Goal: Find contact information: Find contact information

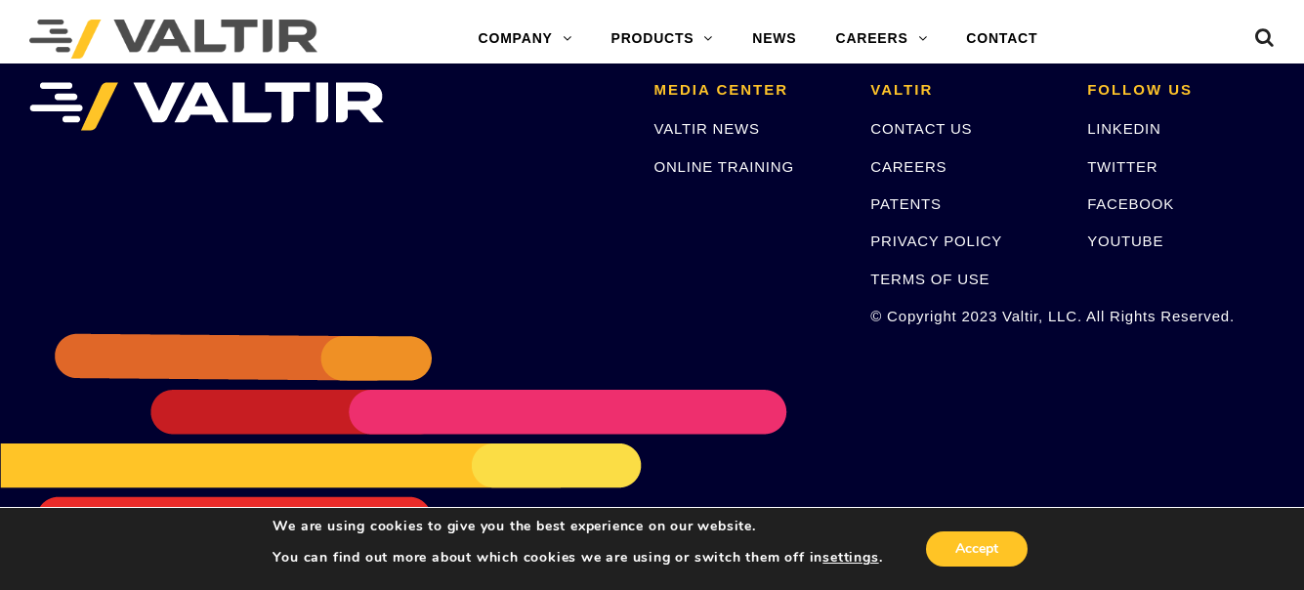
scroll to position [4169, 0]
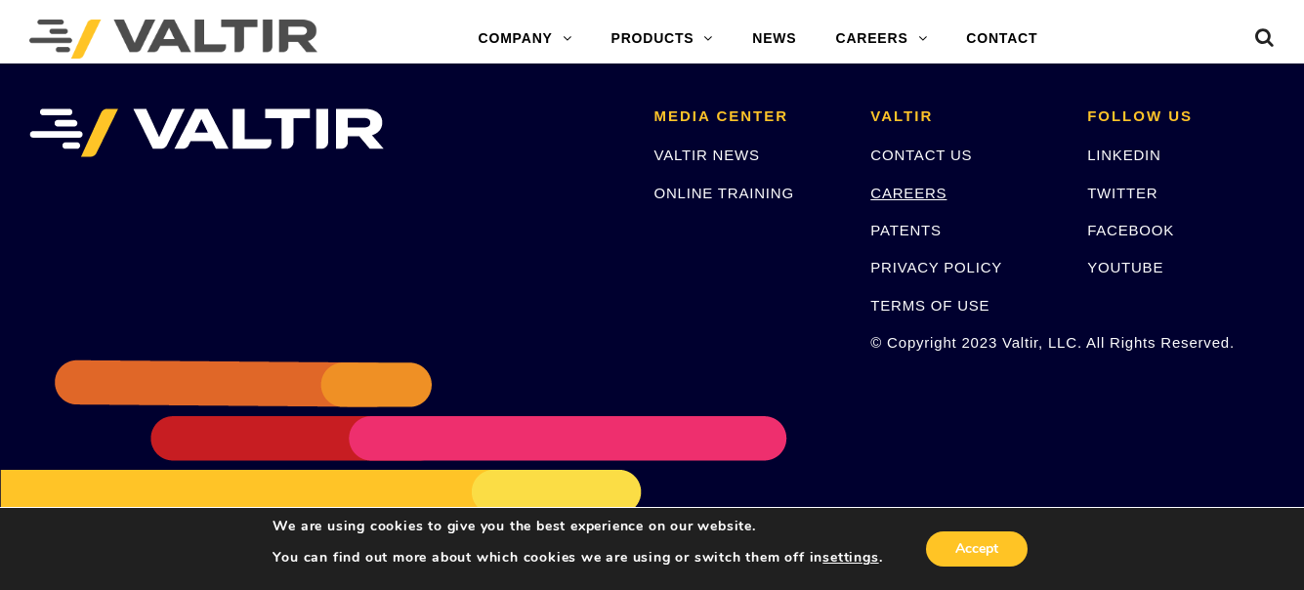
click at [900, 193] on link "CAREERS" at bounding box center [909, 193] width 76 height 17
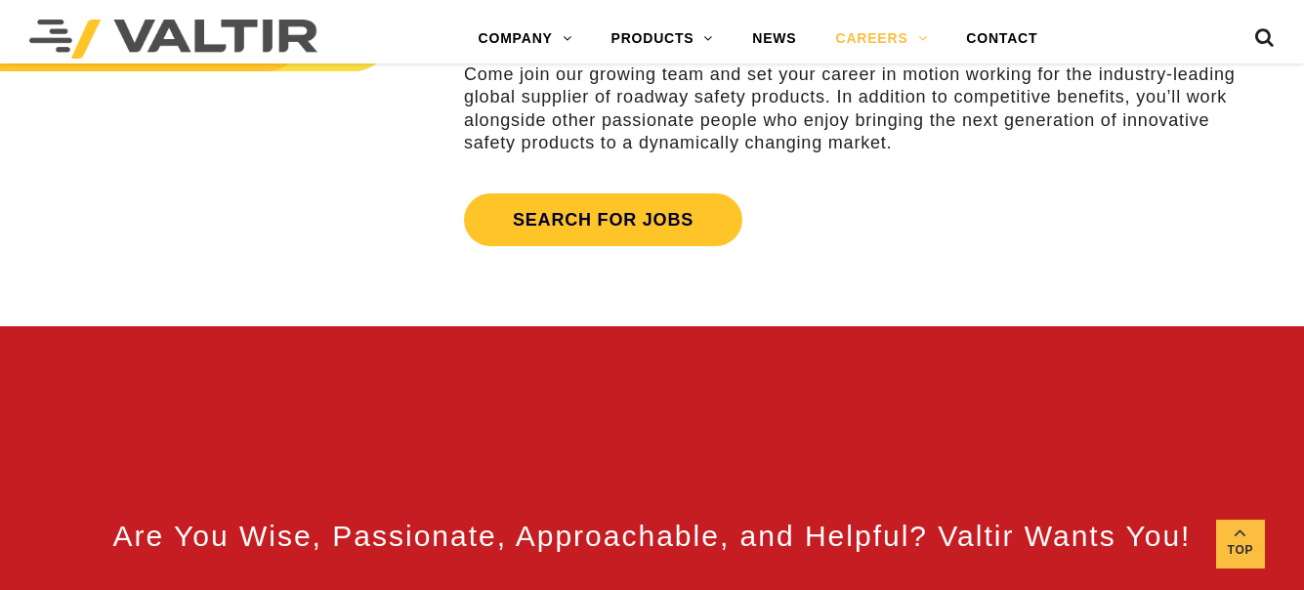
scroll to position [749, 0]
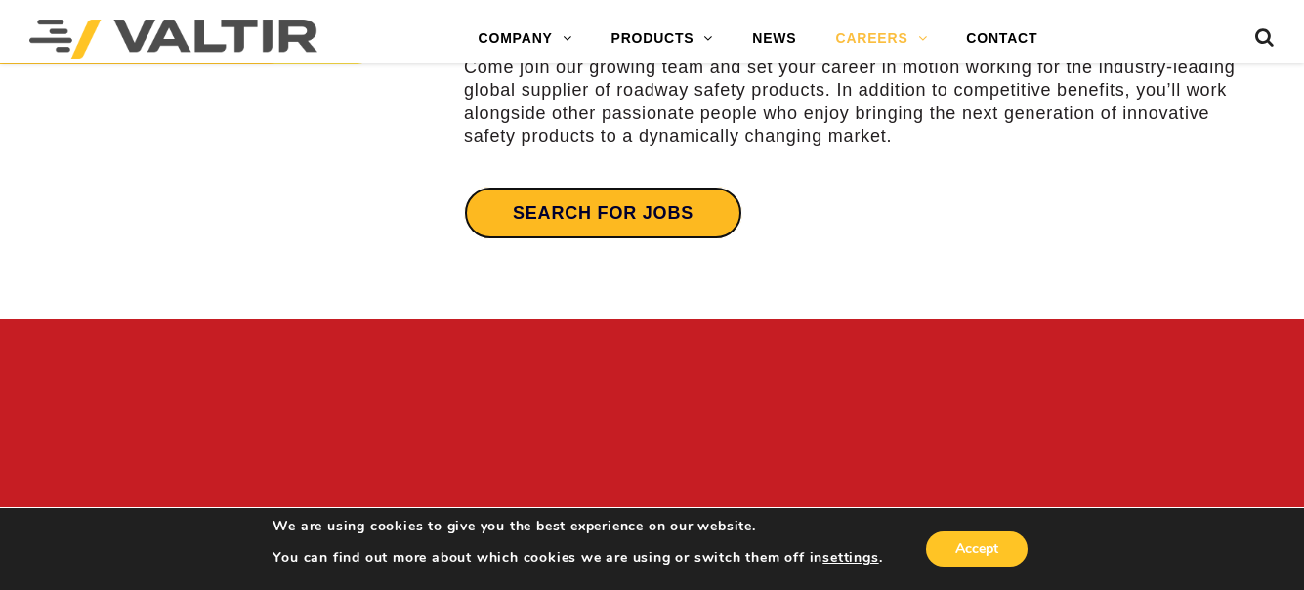
click at [674, 208] on link "Search for jobs" at bounding box center [603, 213] width 278 height 53
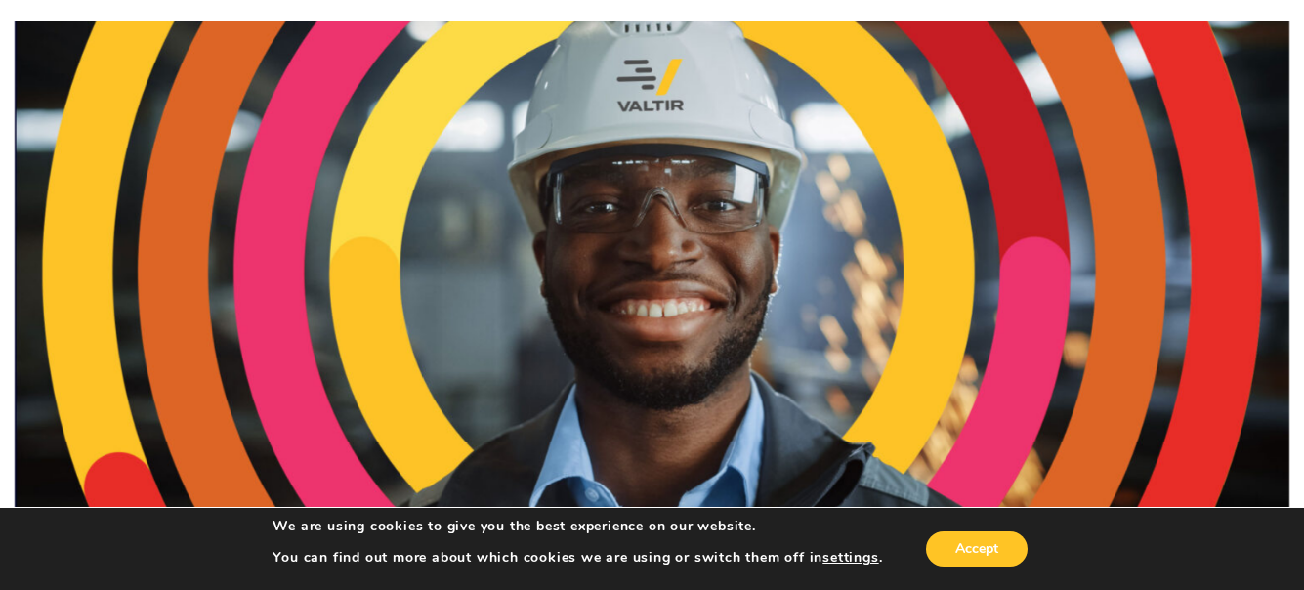
scroll to position [0, 0]
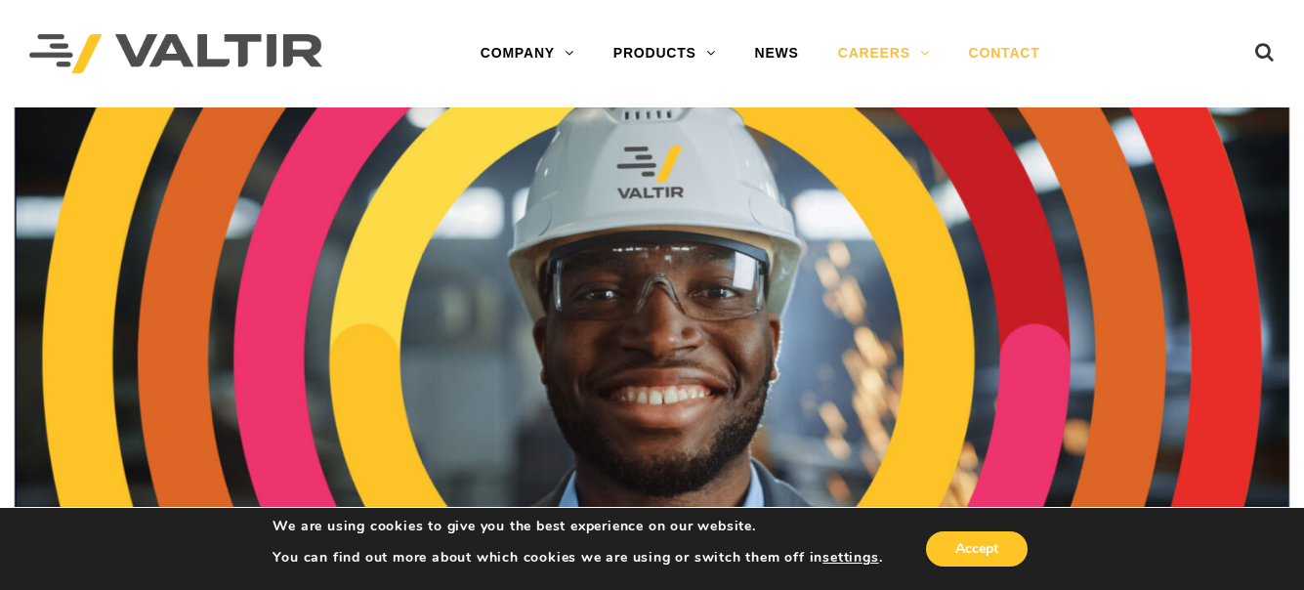
click at [1005, 57] on link "CONTACT" at bounding box center [1005, 53] width 110 height 39
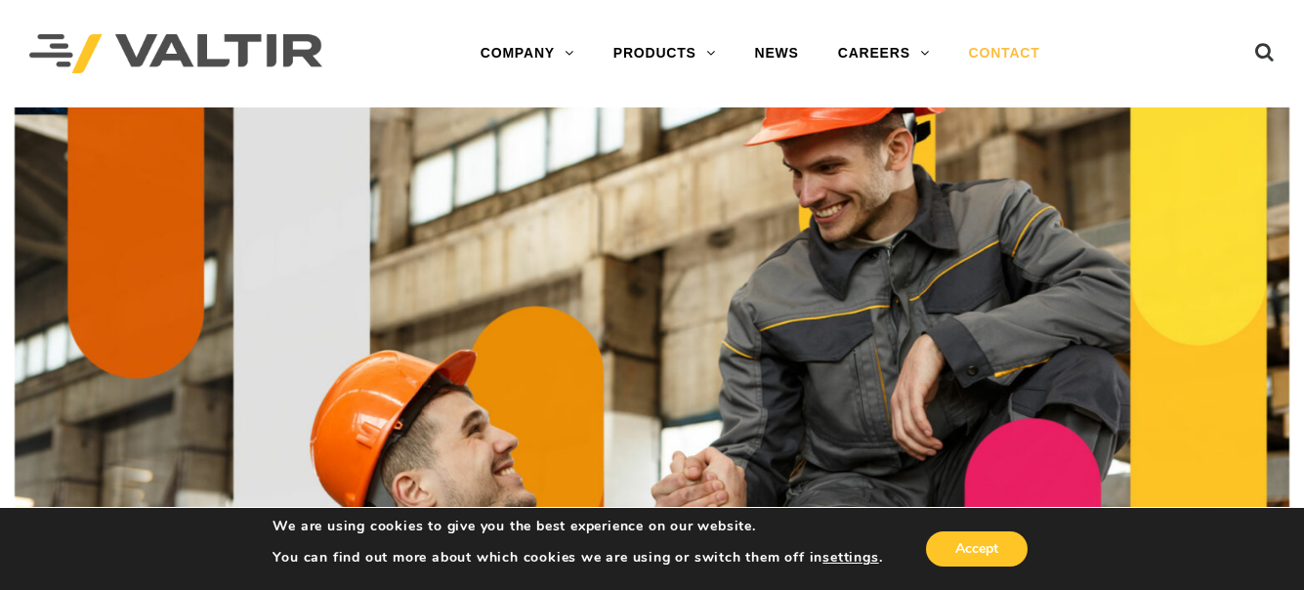
click at [50, 137] on img at bounding box center [652, 358] width 1275 height 503
